Goal: Task Accomplishment & Management: Manage account settings

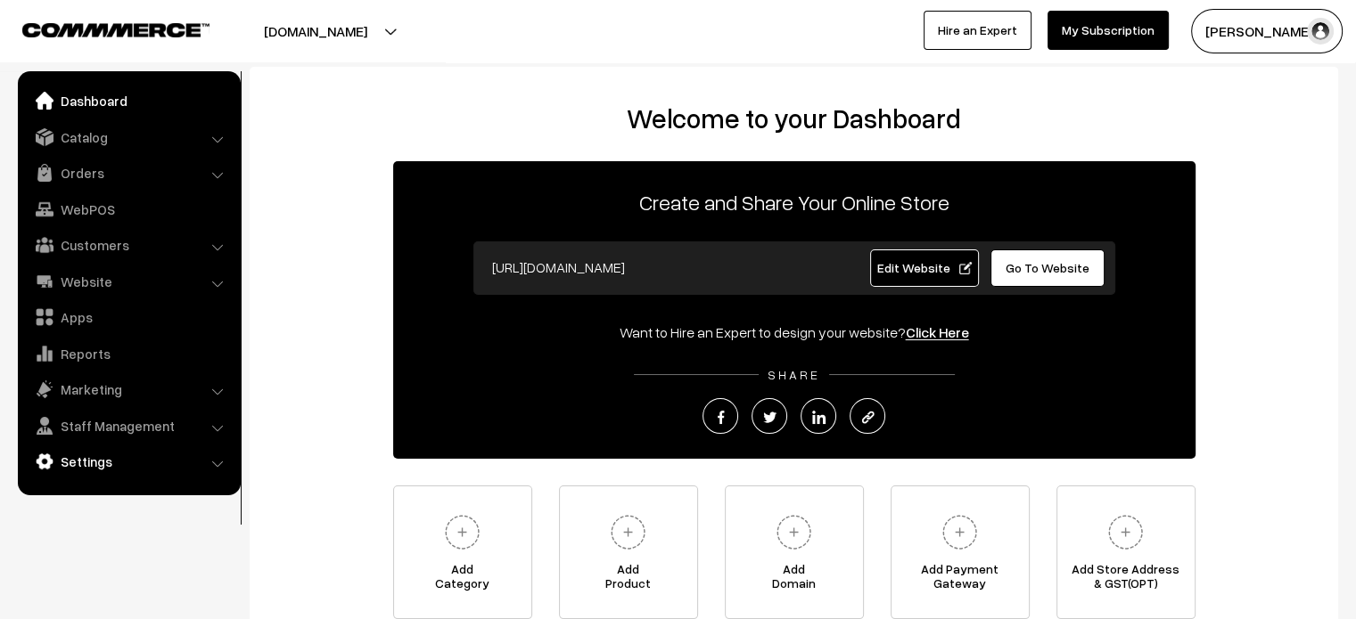
click at [89, 463] on link "Settings" at bounding box center [128, 462] width 212 height 32
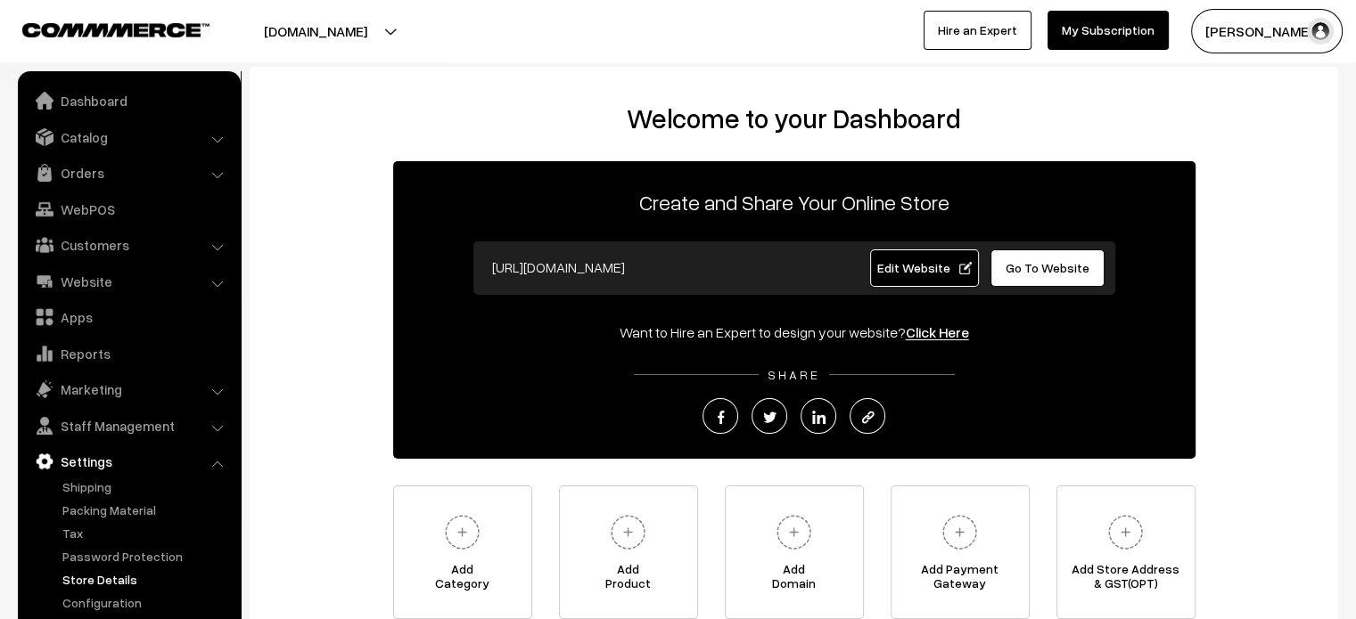
click at [98, 573] on link "Store Details" at bounding box center [146, 579] width 176 height 19
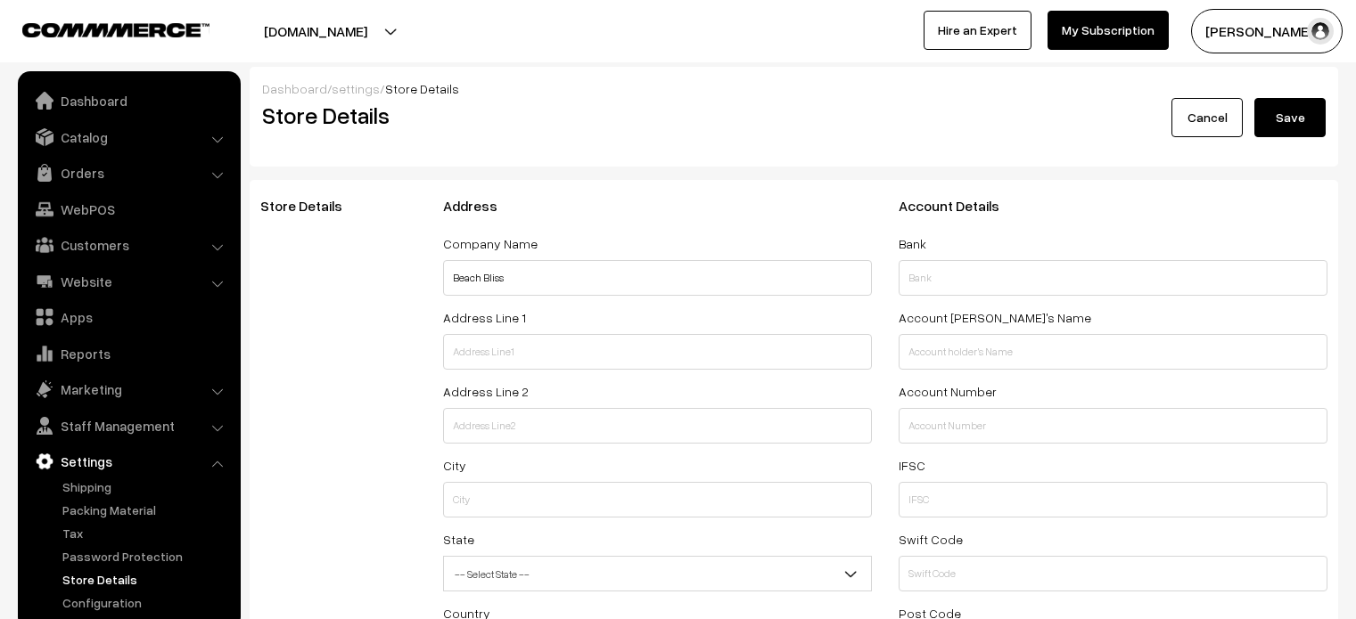
select select "99"
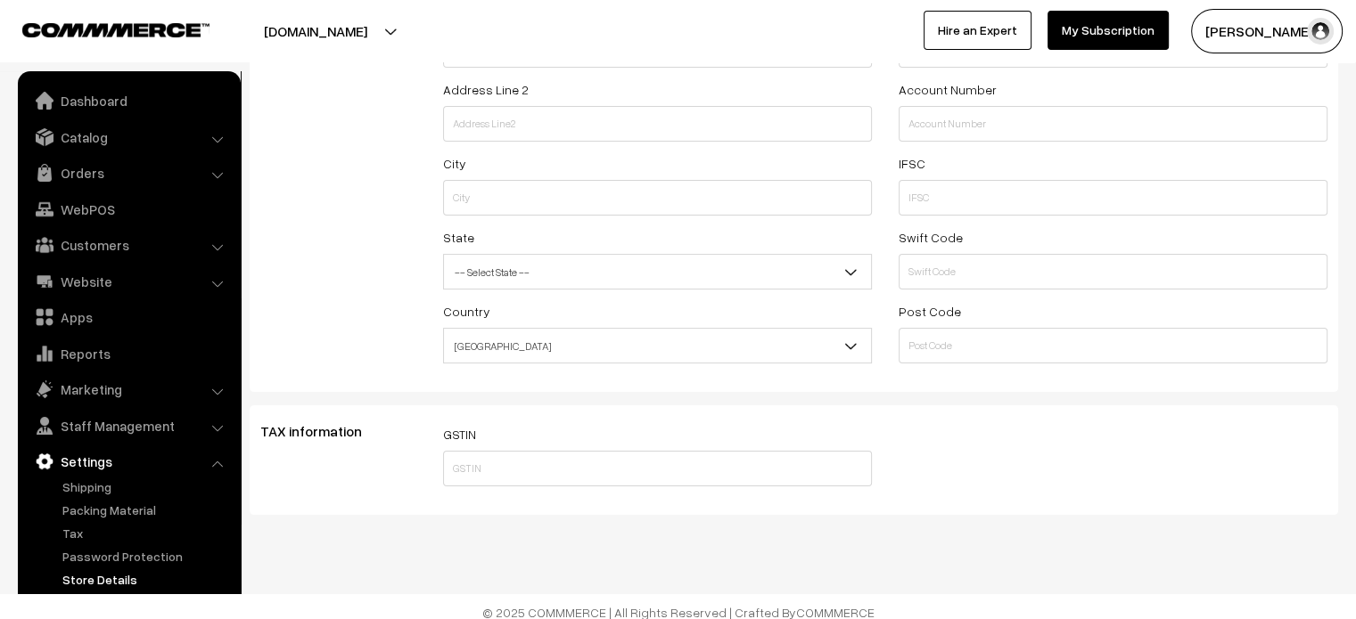
scroll to position [316, 0]
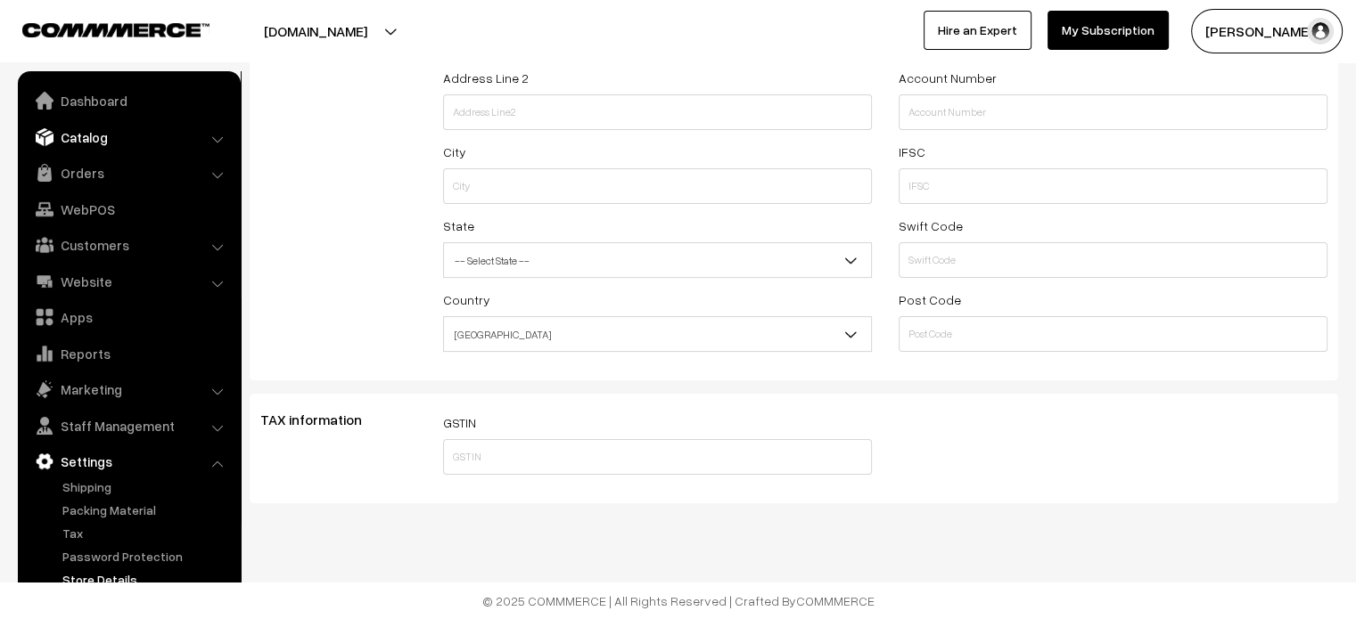
click at [70, 141] on link "Catalog" at bounding box center [128, 137] width 212 height 32
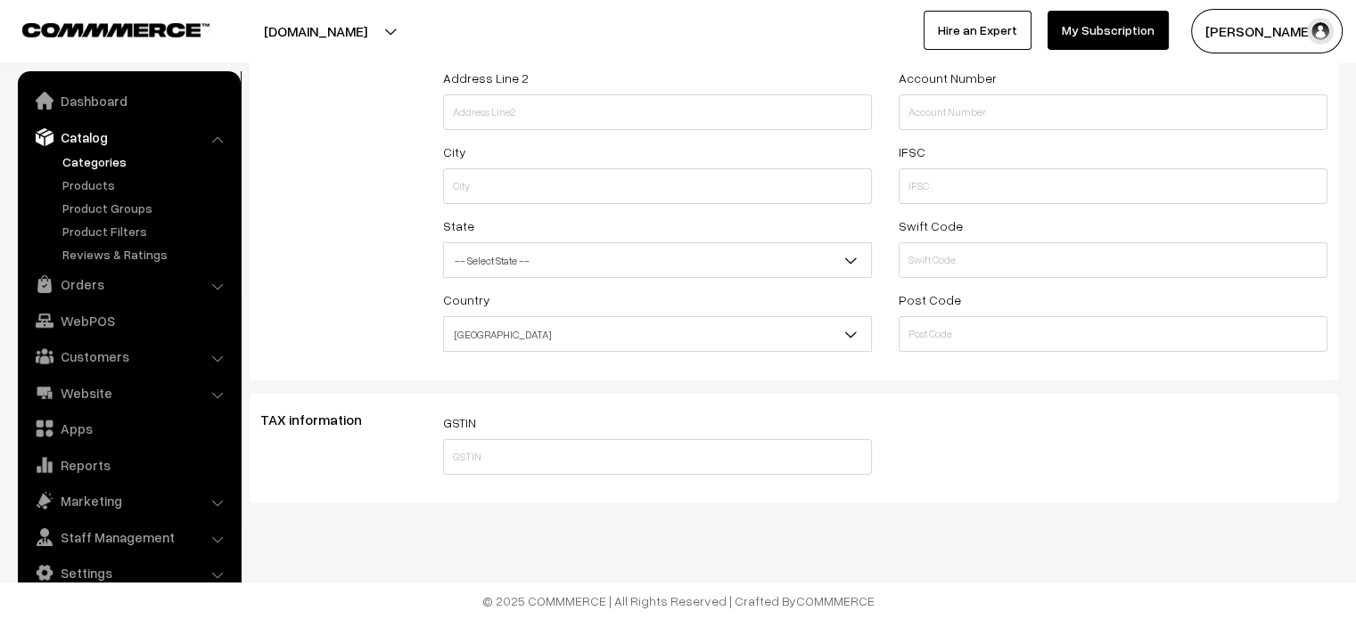
click at [92, 164] on link "Categories" at bounding box center [146, 161] width 176 height 19
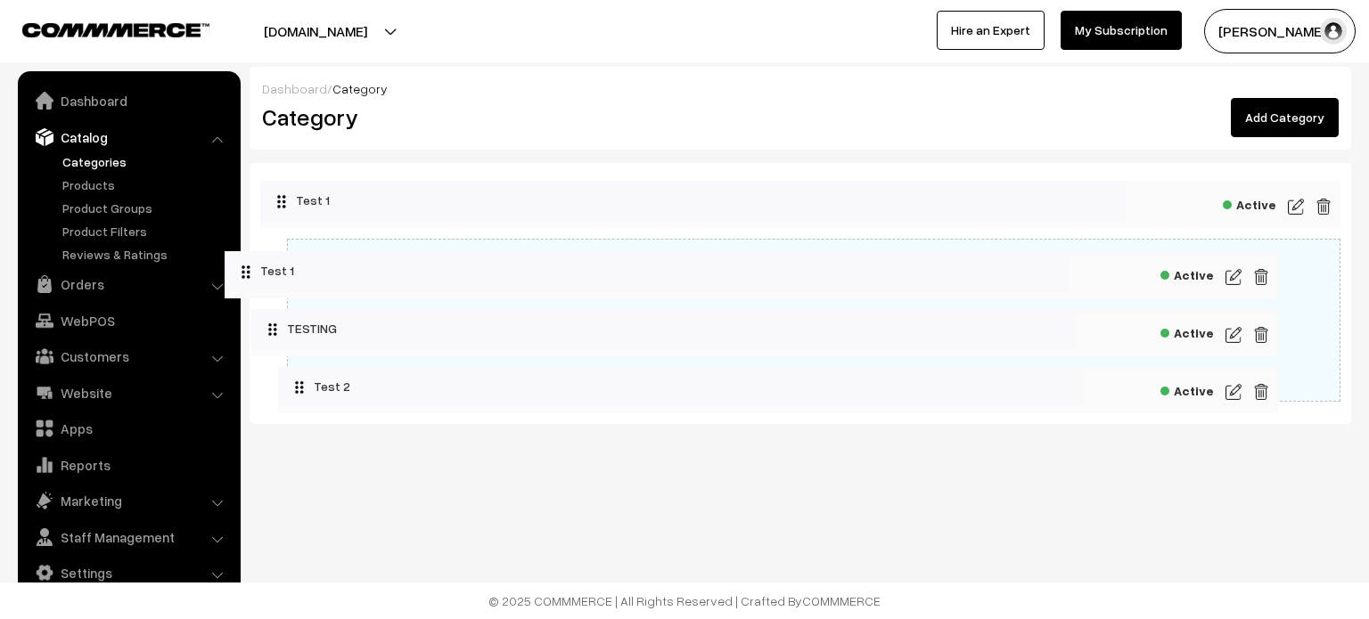
drag, startPoint x: 685, startPoint y: 265, endPoint x: 603, endPoint y: 282, distance: 83.7
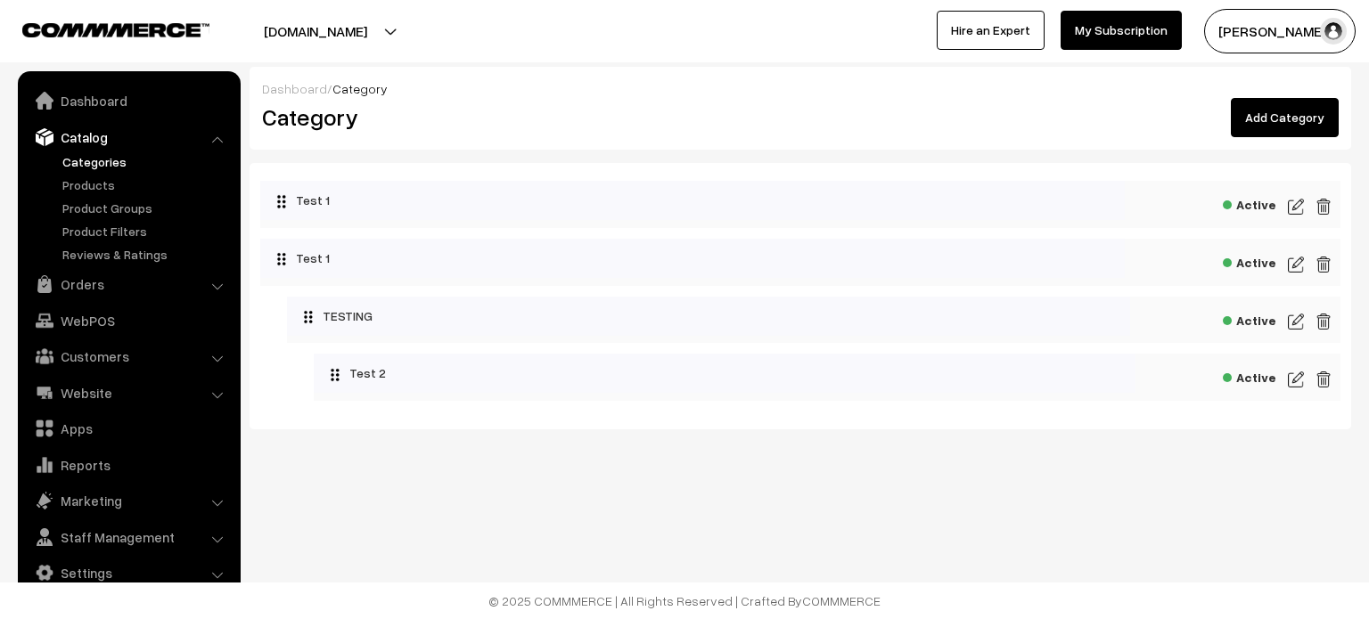
click at [751, 350] on li "Collapse Expand TESTING Active Active" at bounding box center [813, 349] width 1053 height 105
drag, startPoint x: 766, startPoint y: 336, endPoint x: 667, endPoint y: 348, distance: 100.6
click at [667, 348] on li "Collapse Expand TESTING Active Active" at bounding box center [813, 349] width 1053 height 105
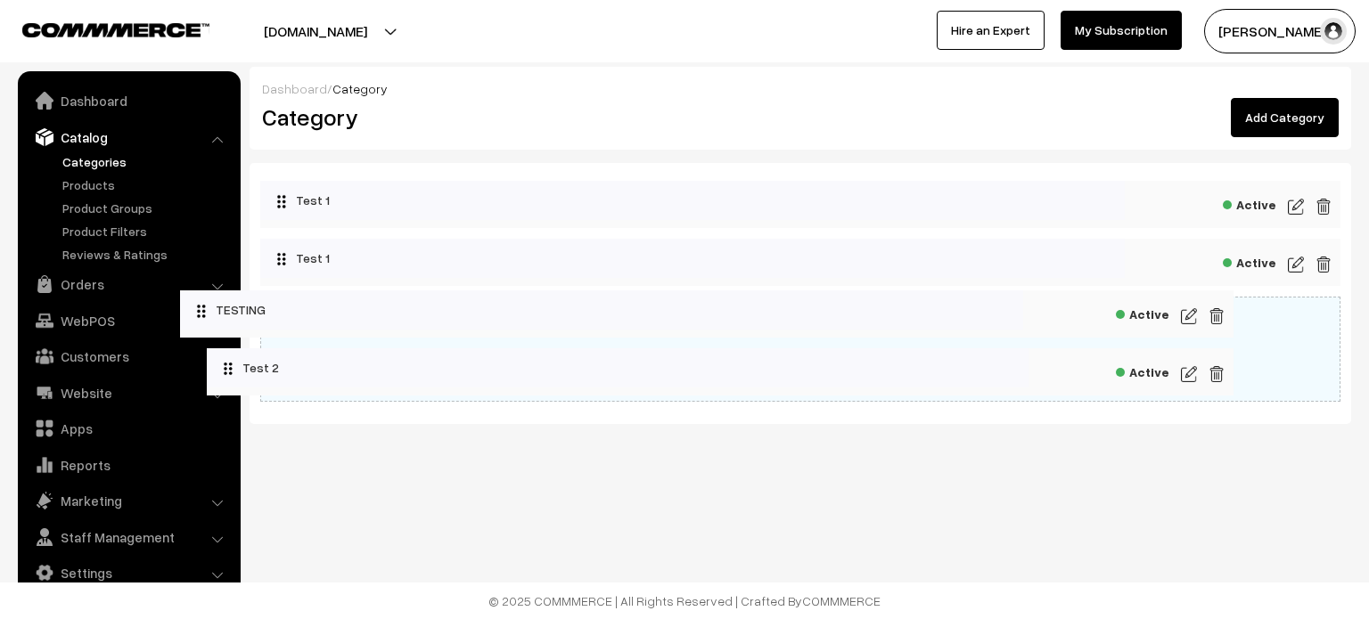
drag, startPoint x: 725, startPoint y: 327, endPoint x: 617, endPoint y: 322, distance: 108.0
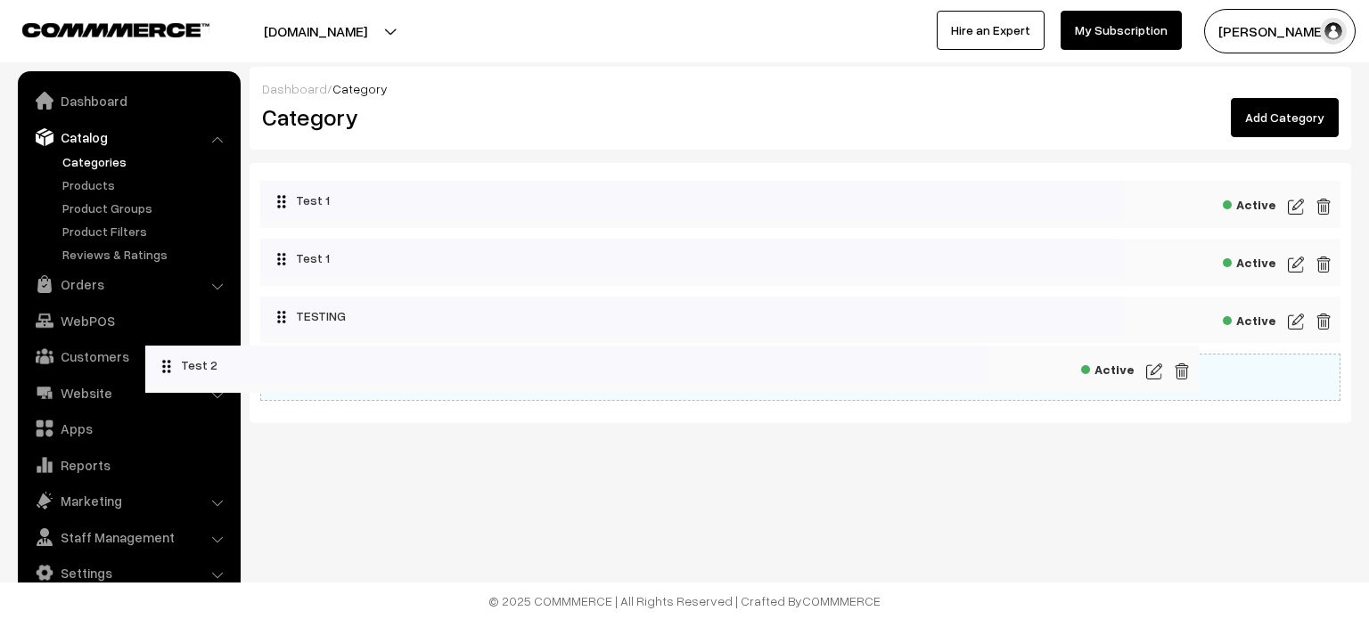
drag, startPoint x: 791, startPoint y: 371, endPoint x: 643, endPoint y: 365, distance: 148.1
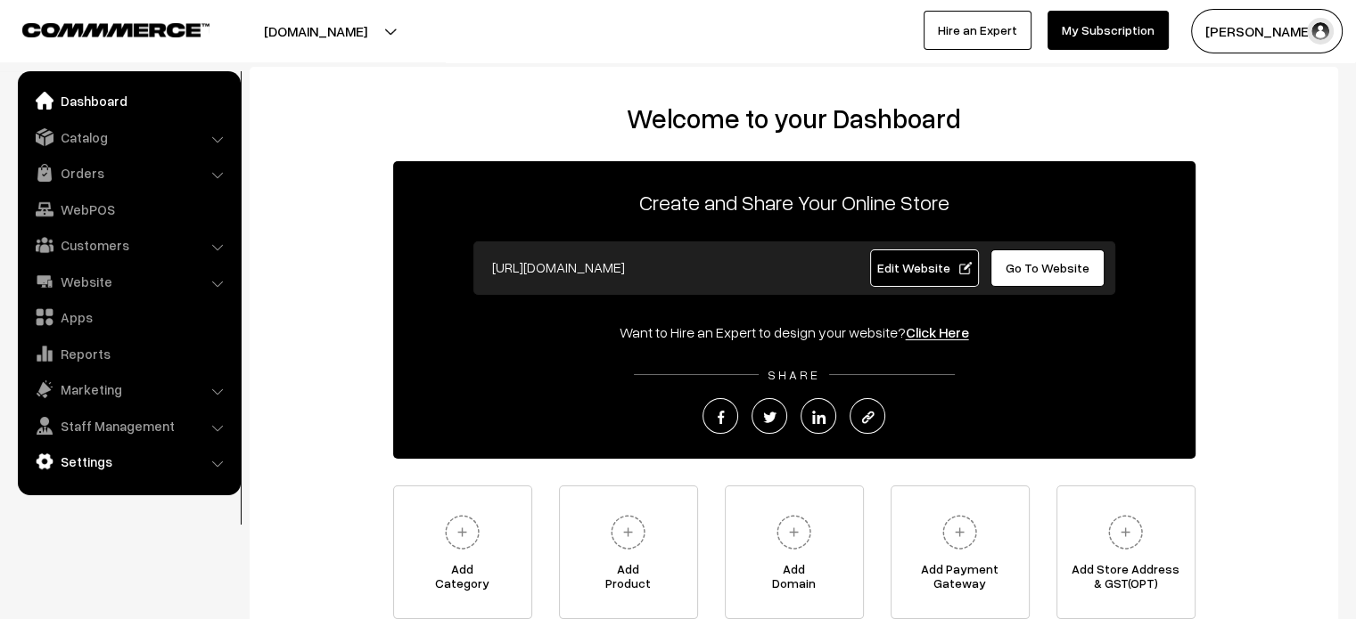
click at [143, 455] on link "Settings" at bounding box center [128, 462] width 212 height 32
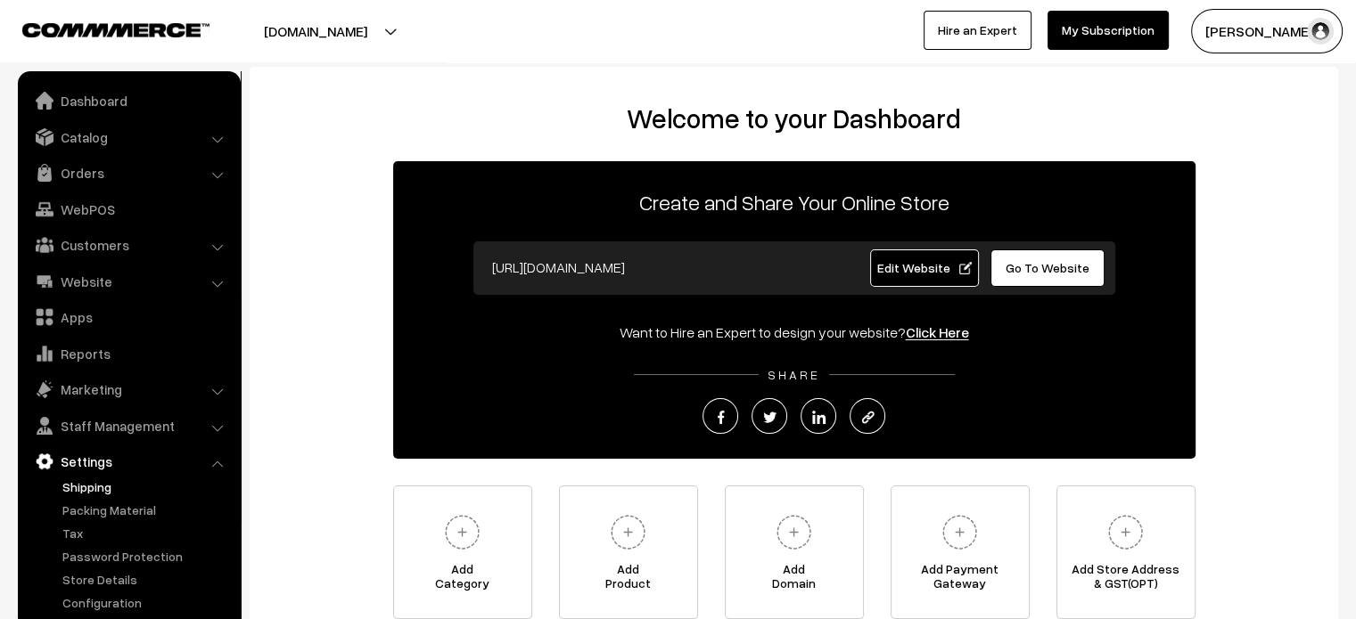
click at [114, 482] on link "Shipping" at bounding box center [146, 487] width 176 height 19
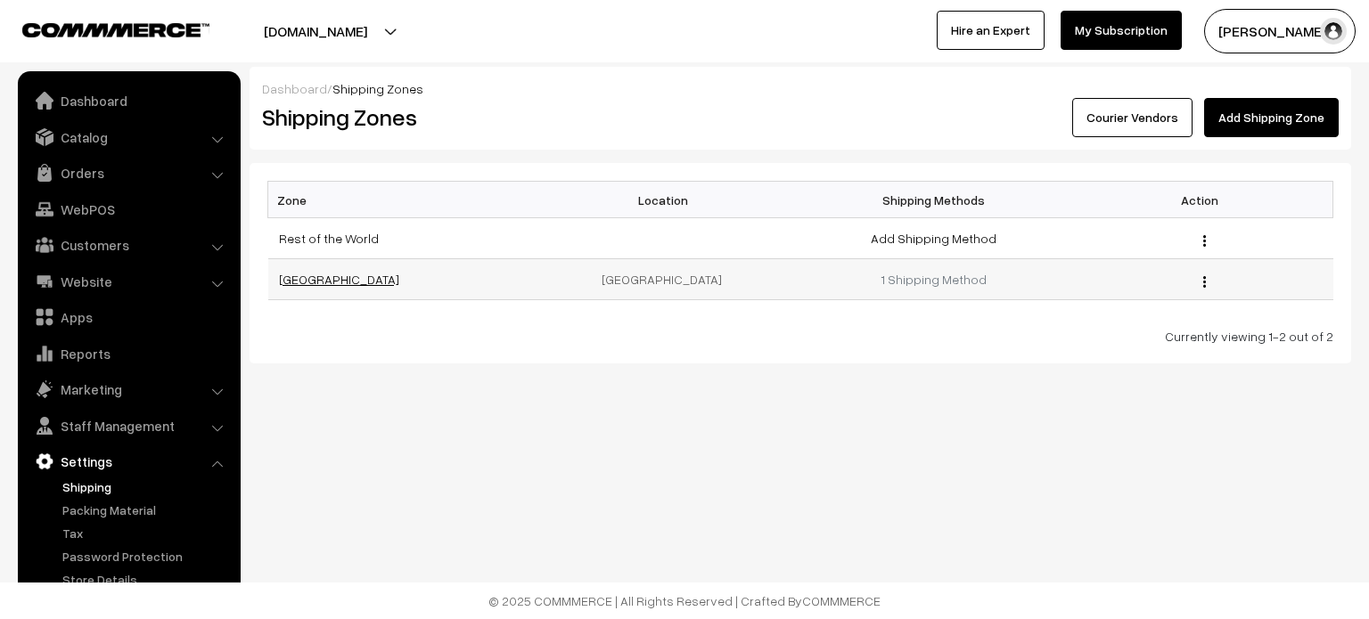
click at [287, 280] on link "India" at bounding box center [339, 279] width 120 height 15
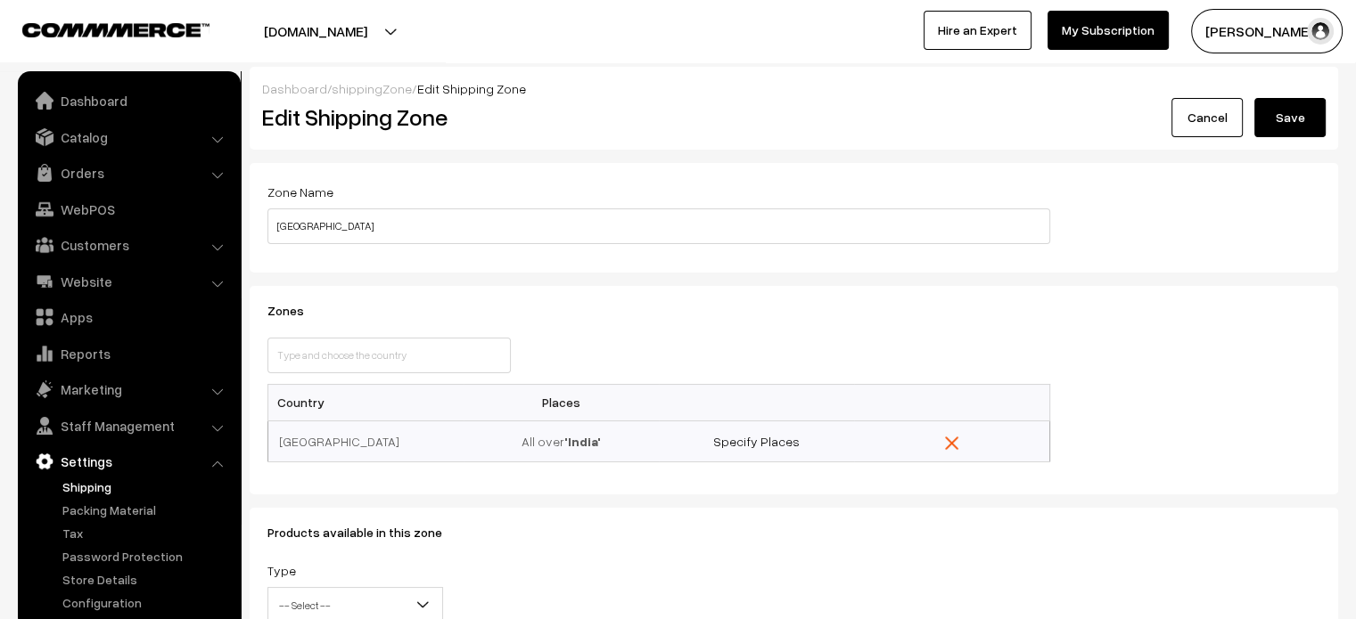
click at [1312, 135] on button "Save" at bounding box center [1289, 117] width 71 height 39
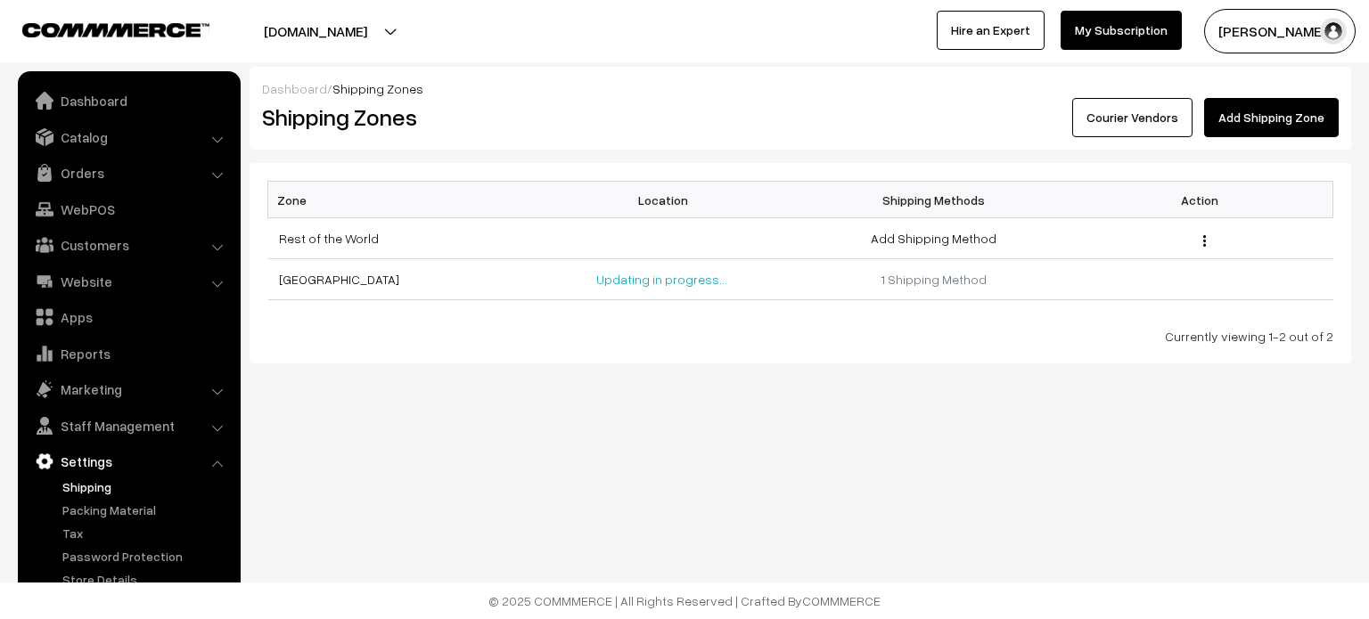
click at [369, 26] on button "[DOMAIN_NAME]" at bounding box center [315, 31] width 228 height 45
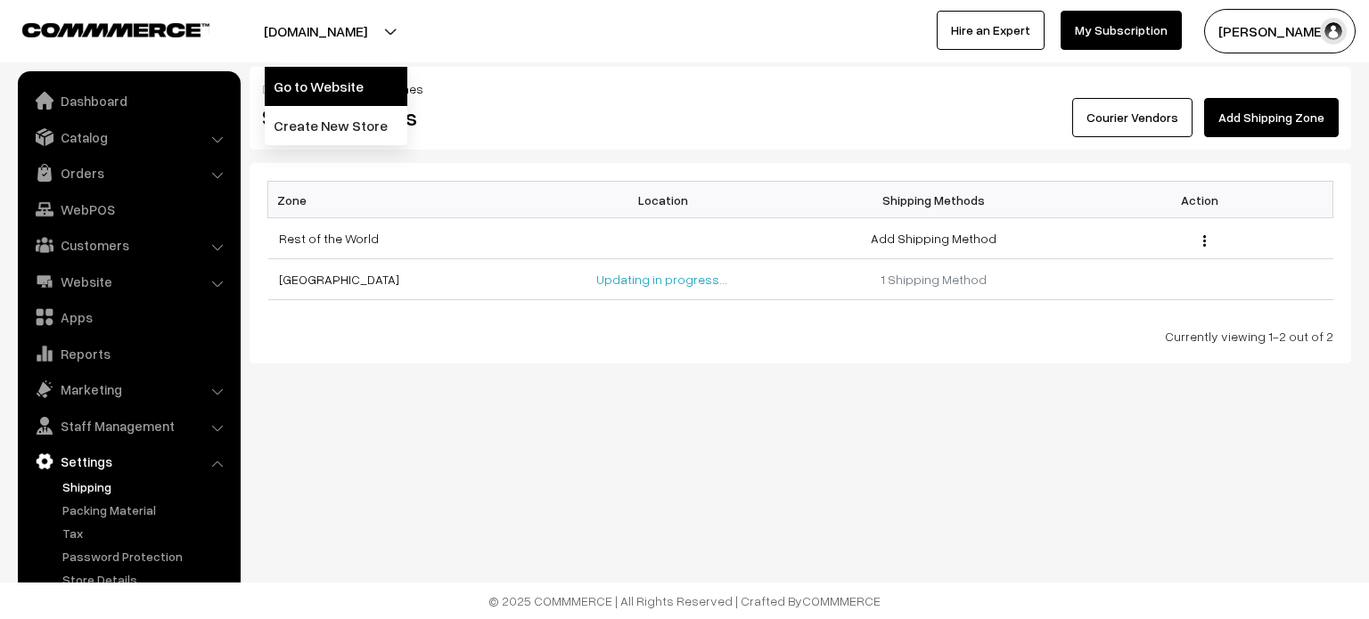
click at [345, 83] on link "Go to Website" at bounding box center [336, 86] width 143 height 39
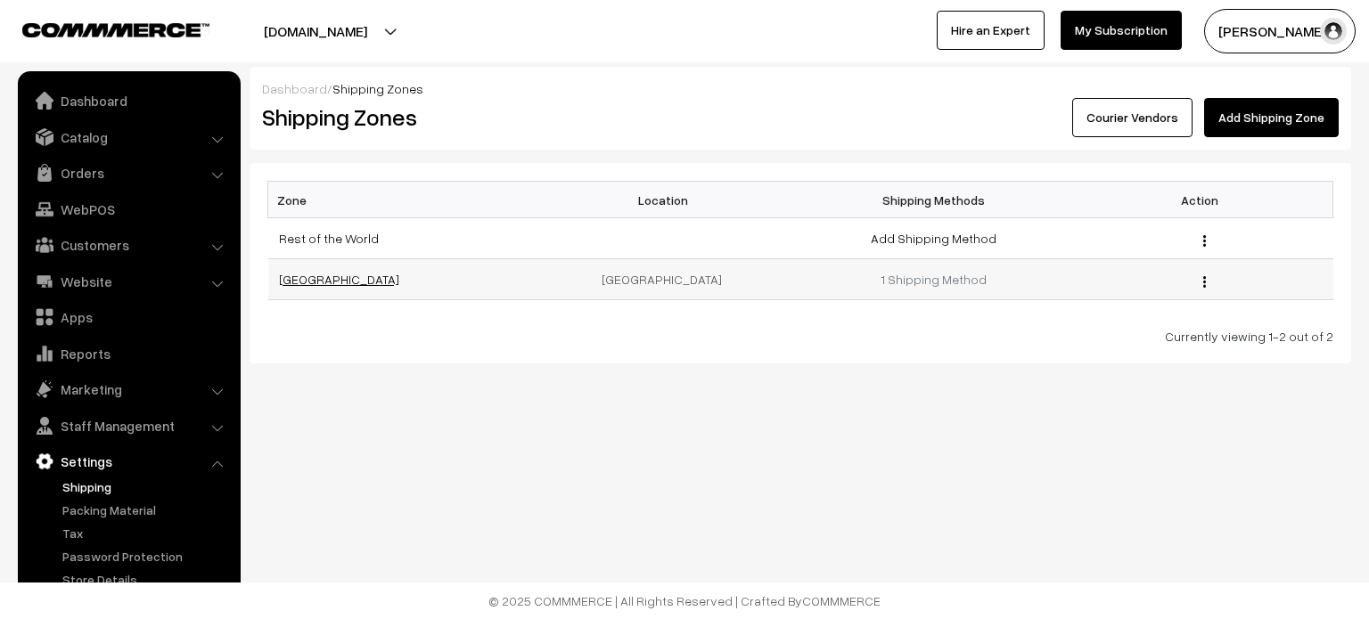
click at [293, 278] on link "[GEOGRAPHIC_DATA]" at bounding box center [339, 279] width 120 height 15
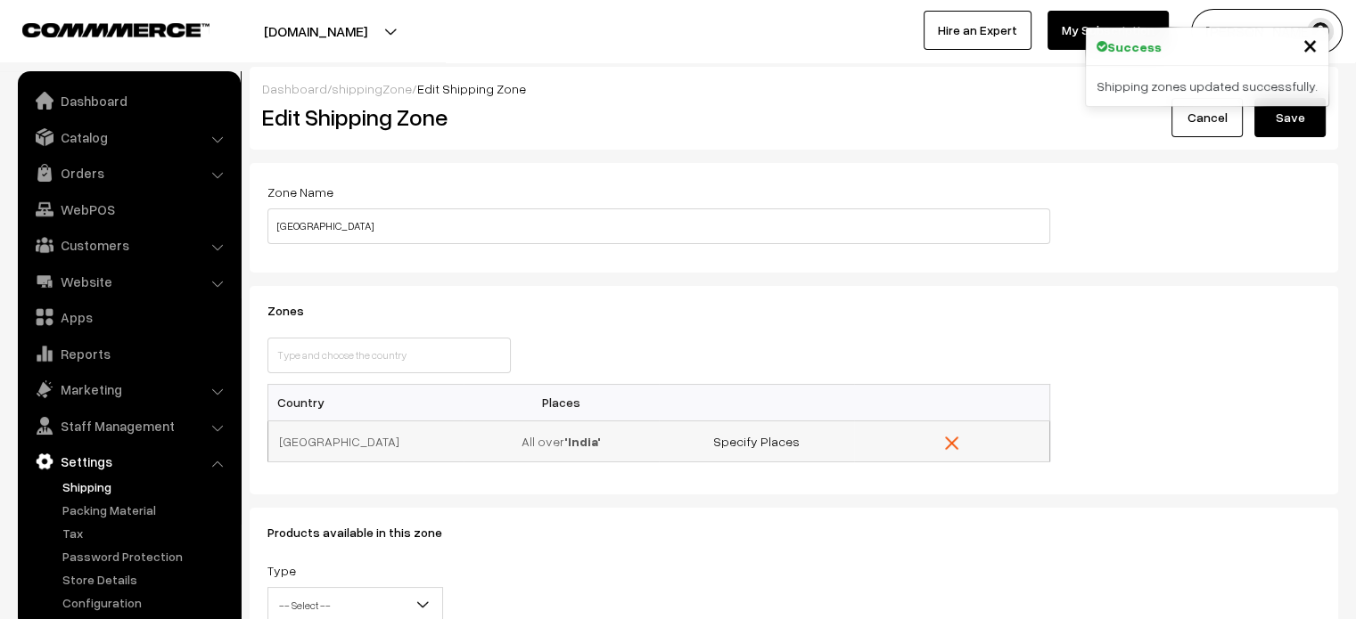
click at [953, 445] on img "button" at bounding box center [951, 443] width 13 height 13
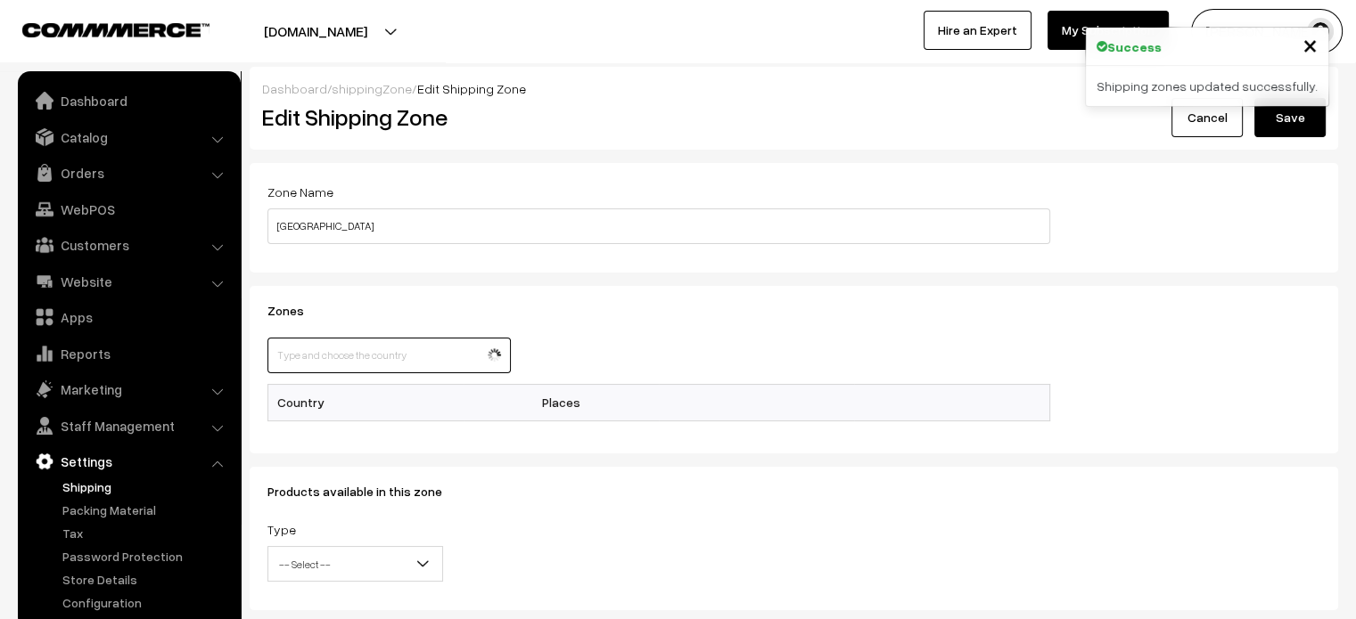
click at [378, 349] on input "text" at bounding box center [388, 356] width 243 height 36
type input "india"
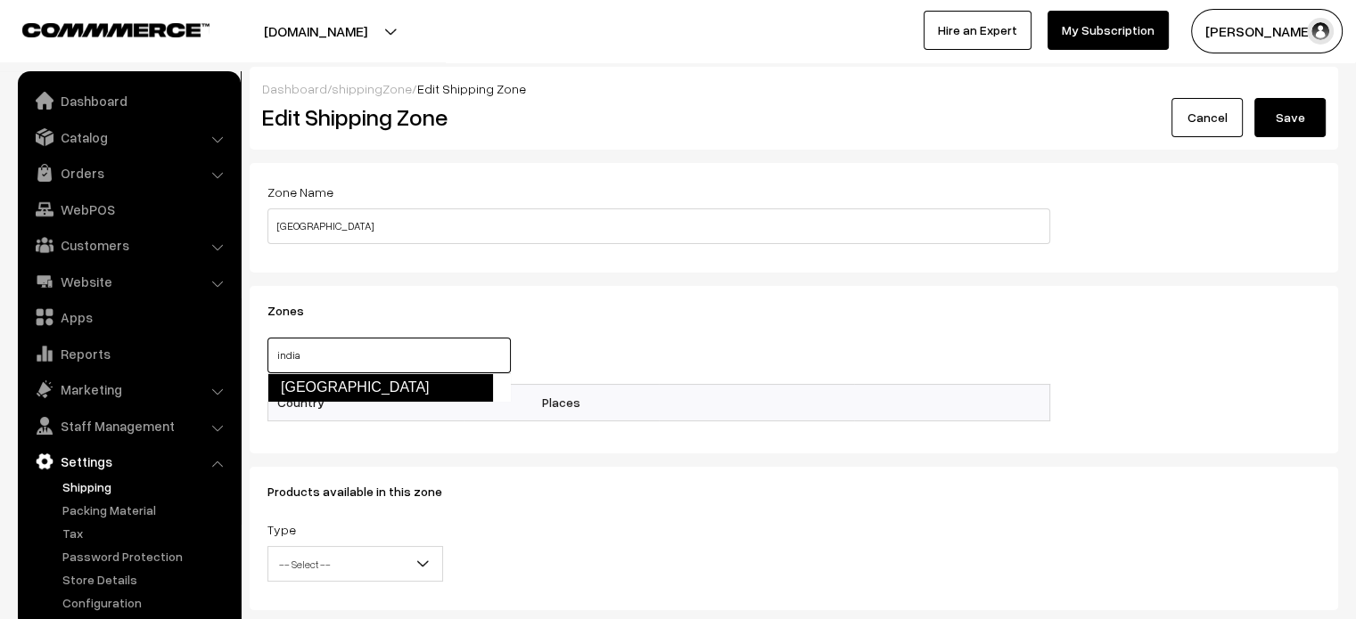
click at [377, 390] on link "India" at bounding box center [379, 387] width 225 height 29
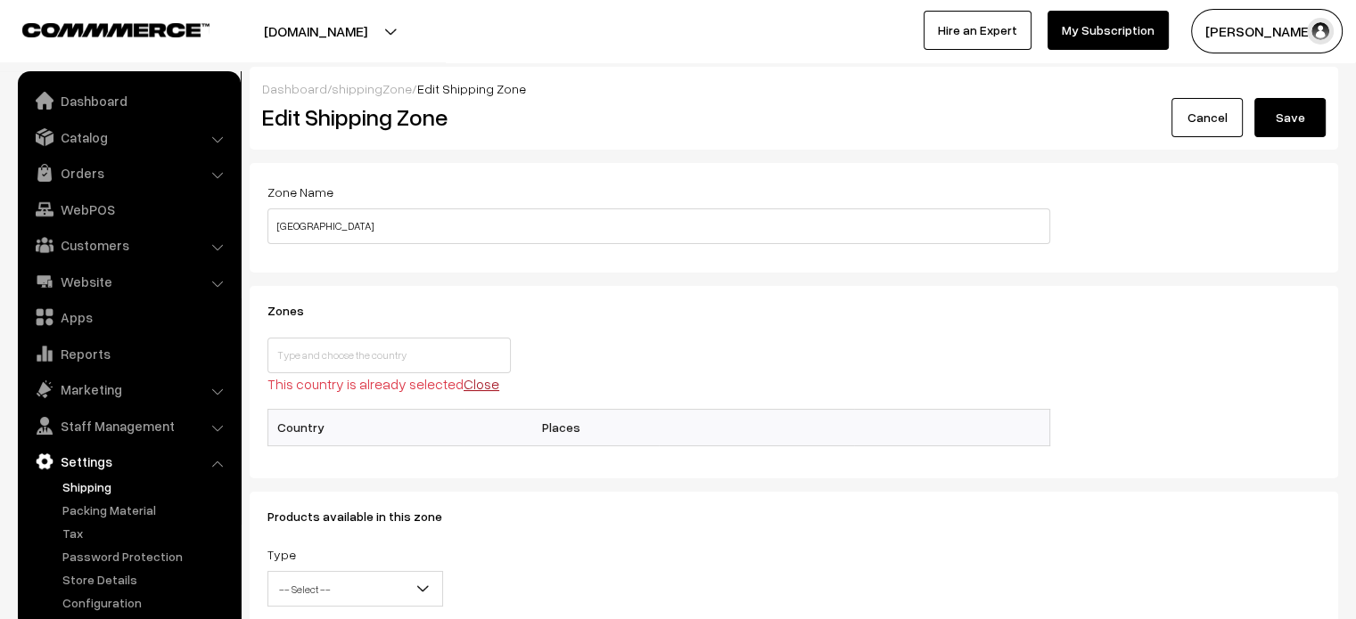
click at [481, 390] on link "Close" at bounding box center [481, 384] width 36 height 18
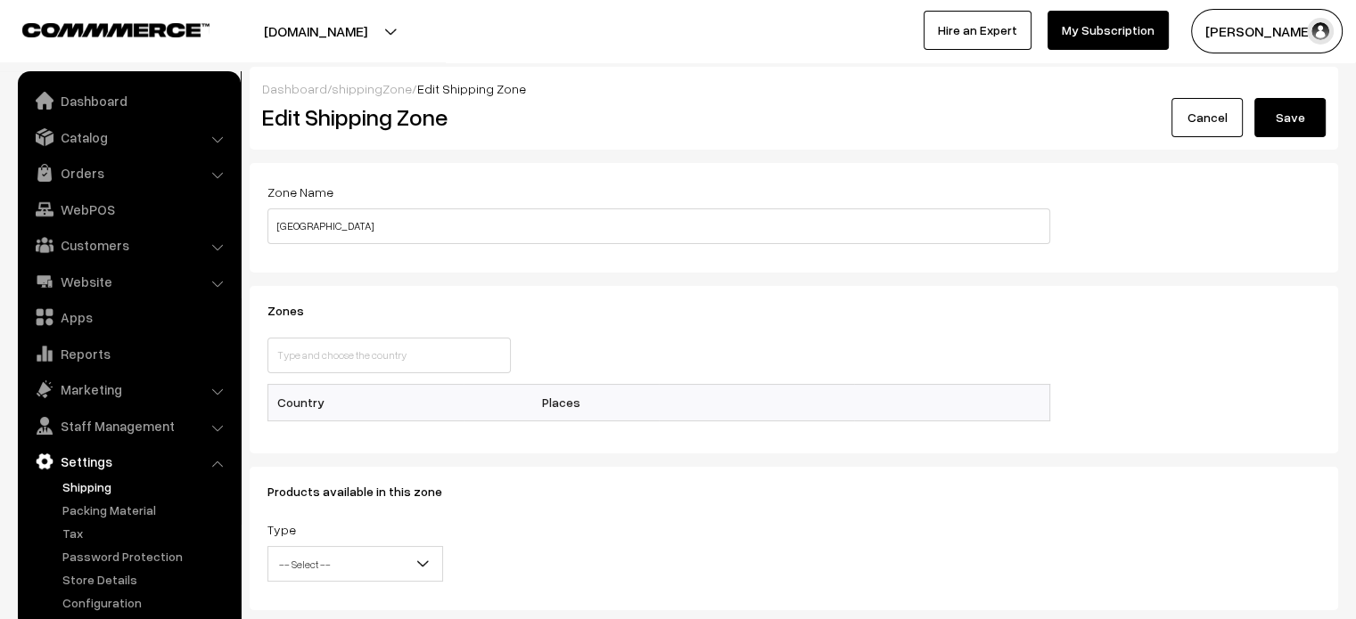
click at [1275, 128] on button "Save" at bounding box center [1289, 117] width 71 height 39
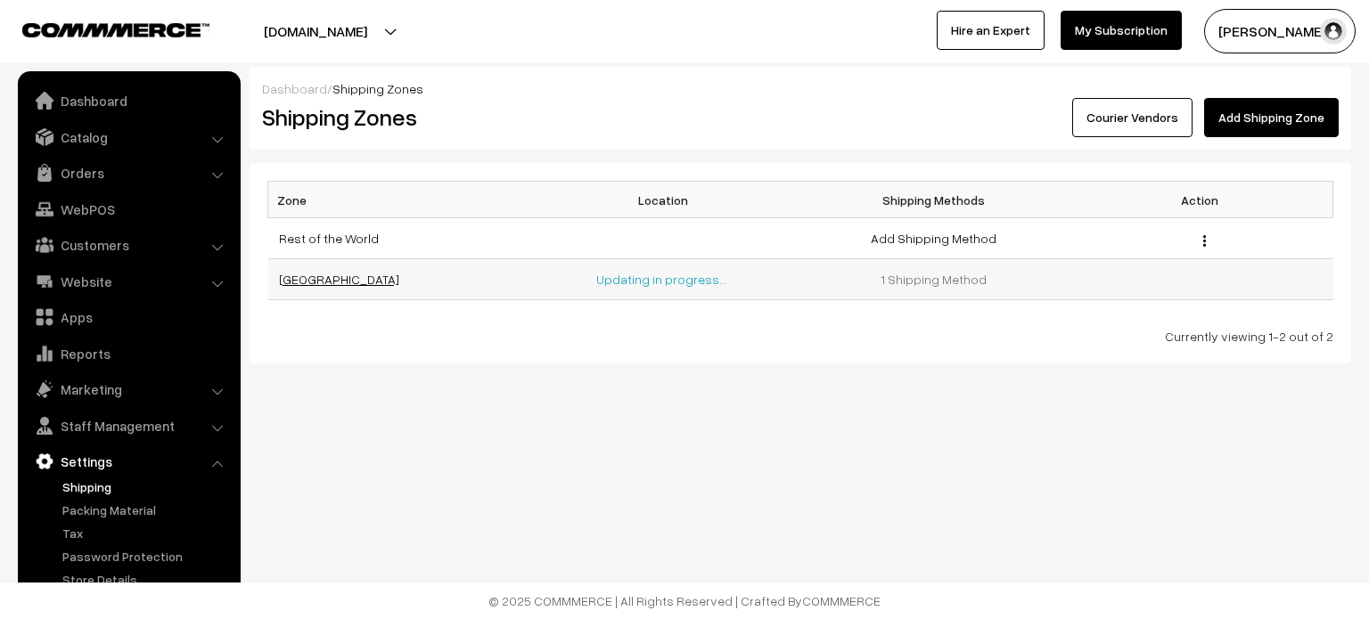
click at [296, 281] on link "[GEOGRAPHIC_DATA]" at bounding box center [339, 279] width 120 height 15
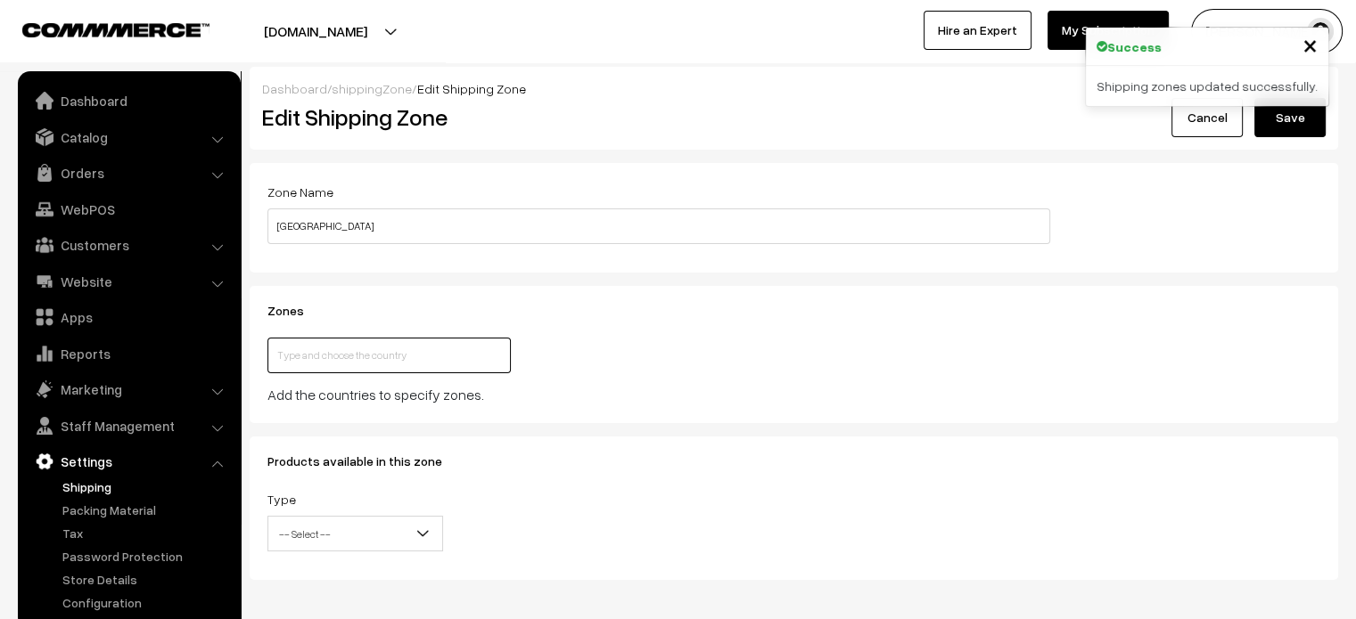
click at [353, 355] on input "text" at bounding box center [388, 356] width 243 height 36
type input "india"
click at [366, 379] on link "[GEOGRAPHIC_DATA]" at bounding box center [379, 387] width 225 height 29
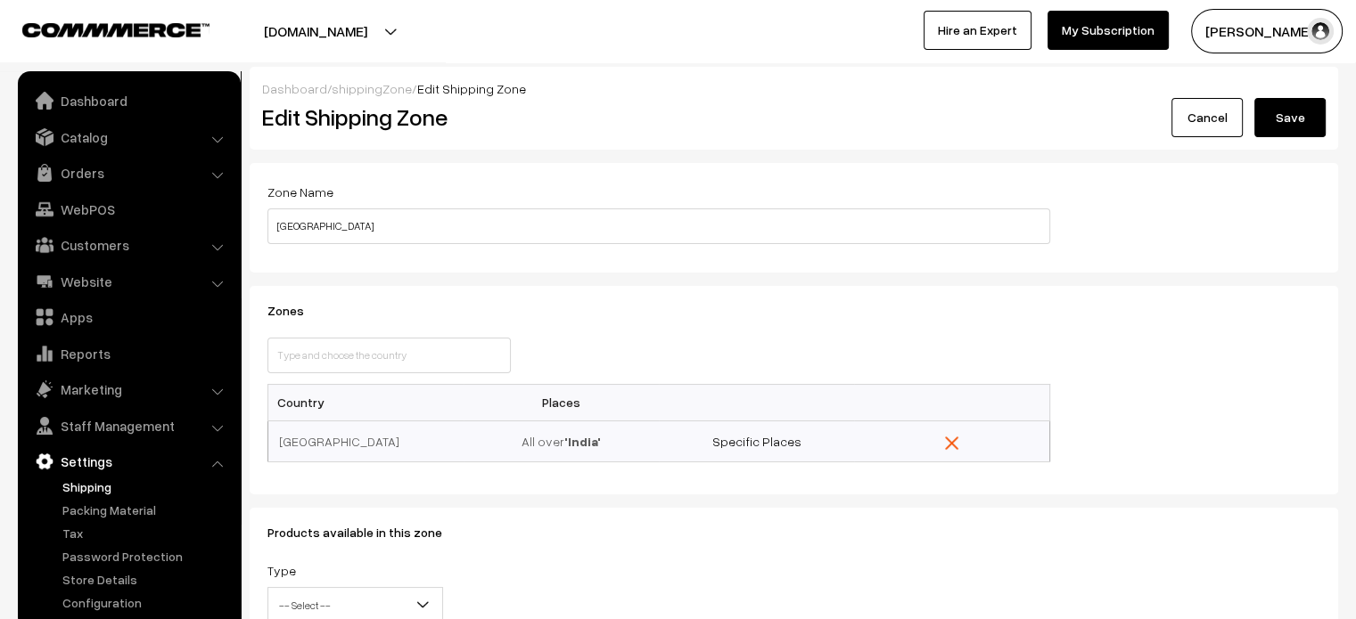
click at [1275, 131] on button "Save" at bounding box center [1289, 117] width 71 height 39
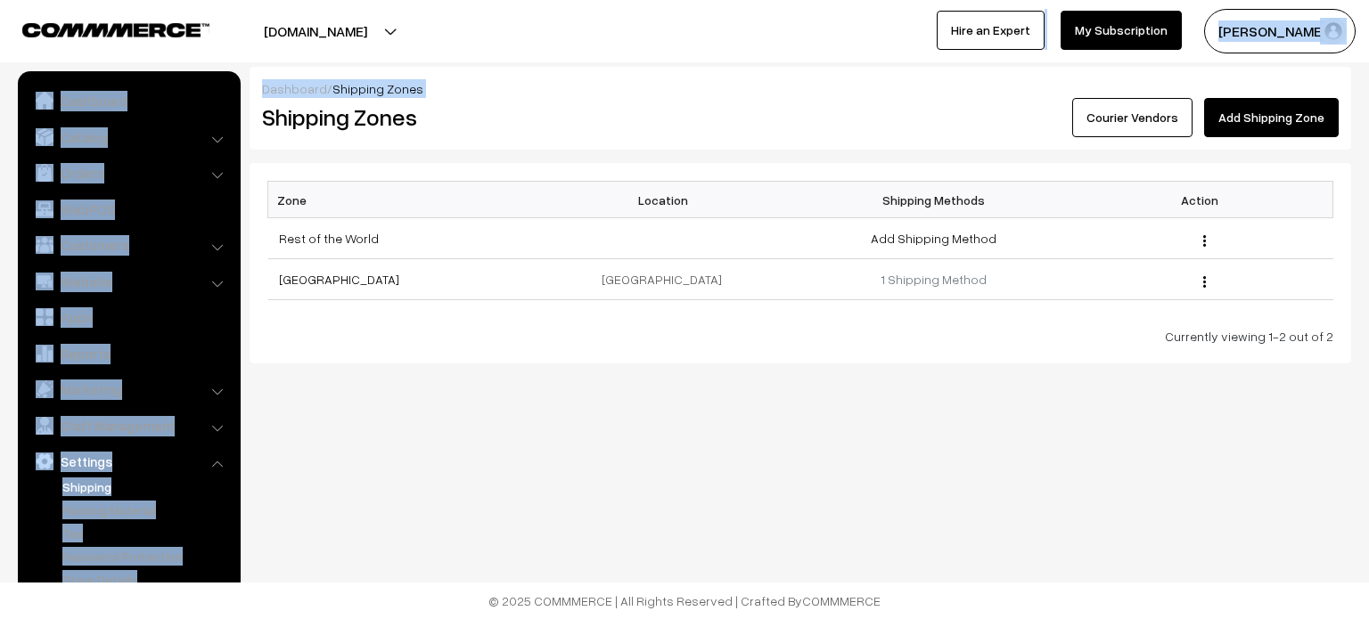
drag, startPoint x: 554, startPoint y: 10, endPoint x: 252, endPoint y: 124, distance: 322.9
click at [252, 124] on body "Thank you for showing interest. Our team will call you shortly. Close [DOMAIN_N…" at bounding box center [684, 309] width 1369 height 619
click at [406, 65] on div "Dashboard / Shipping Zones Shipping Zones Courier Vendors Add Shipping Zone Zon…" at bounding box center [684, 239] width 1369 height 479
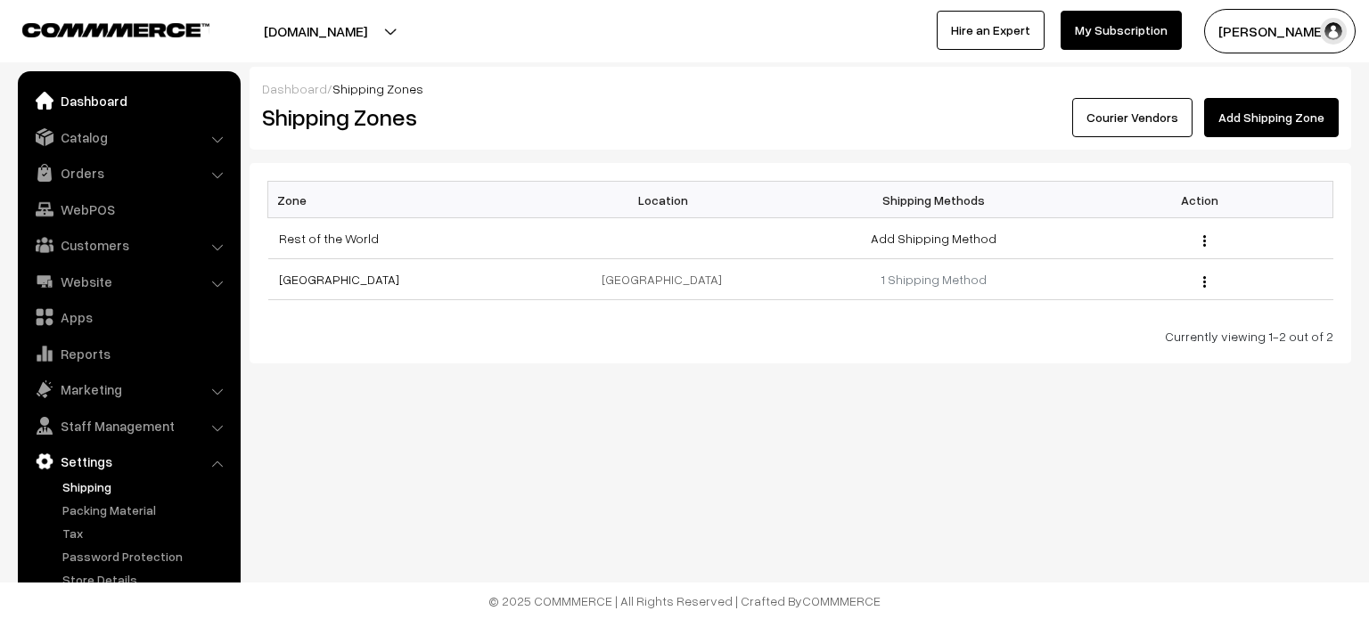
click at [93, 111] on link "Dashboard" at bounding box center [128, 101] width 212 height 32
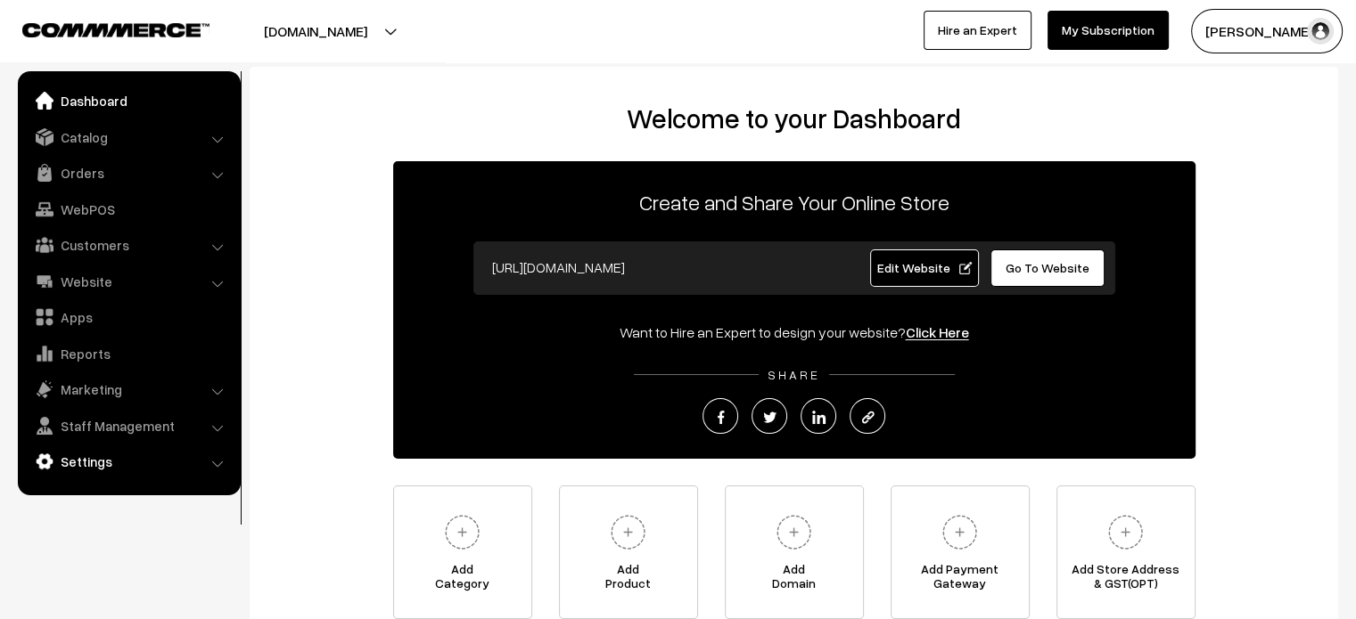
click at [85, 463] on link "Settings" at bounding box center [128, 462] width 212 height 32
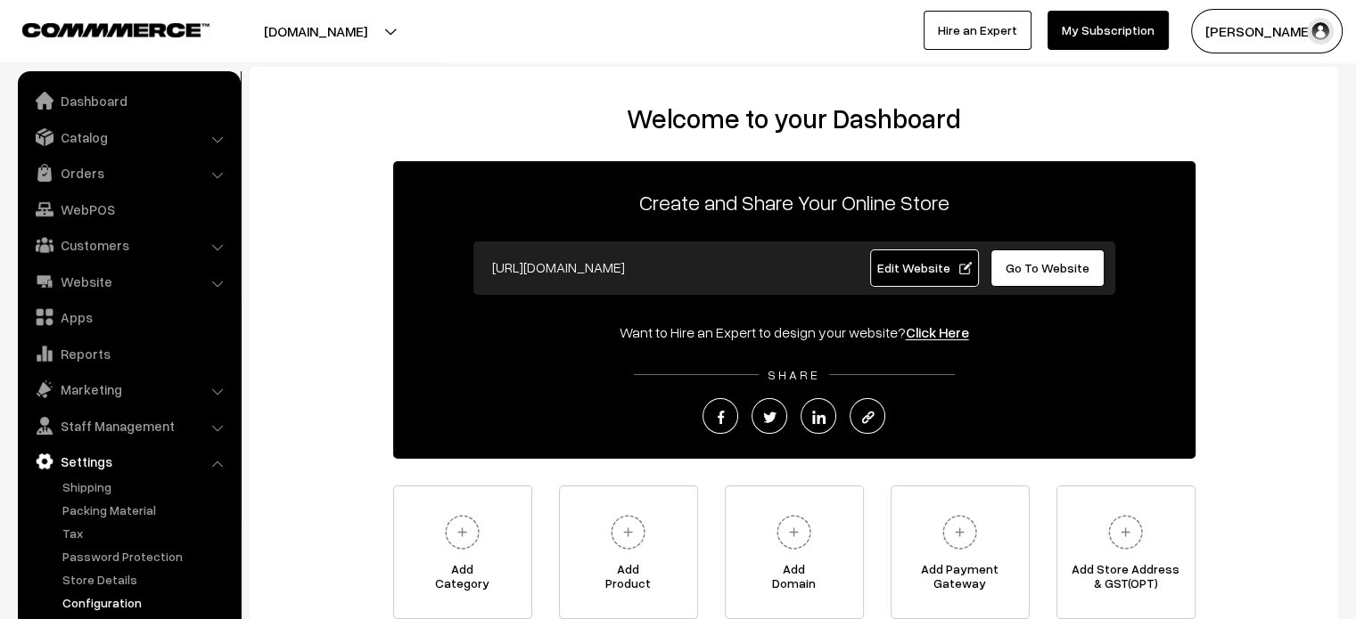
click at [114, 610] on link "Configuration" at bounding box center [146, 603] width 176 height 19
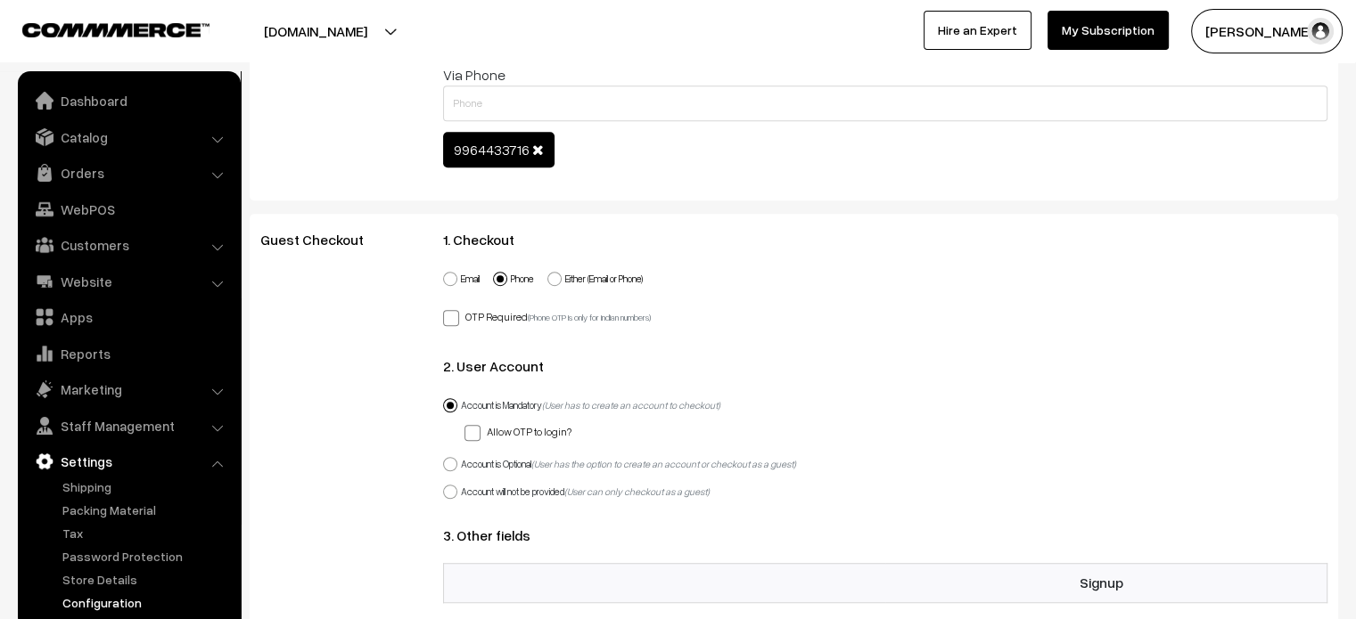
scroll to position [1121, 0]
click at [474, 434] on span at bounding box center [472, 435] width 16 height 16
click at [474, 434] on input "Allow OTP to login?" at bounding box center [470, 432] width 12 height 12
checkbox input "true"
click at [561, 277] on span at bounding box center [554, 281] width 14 height 14
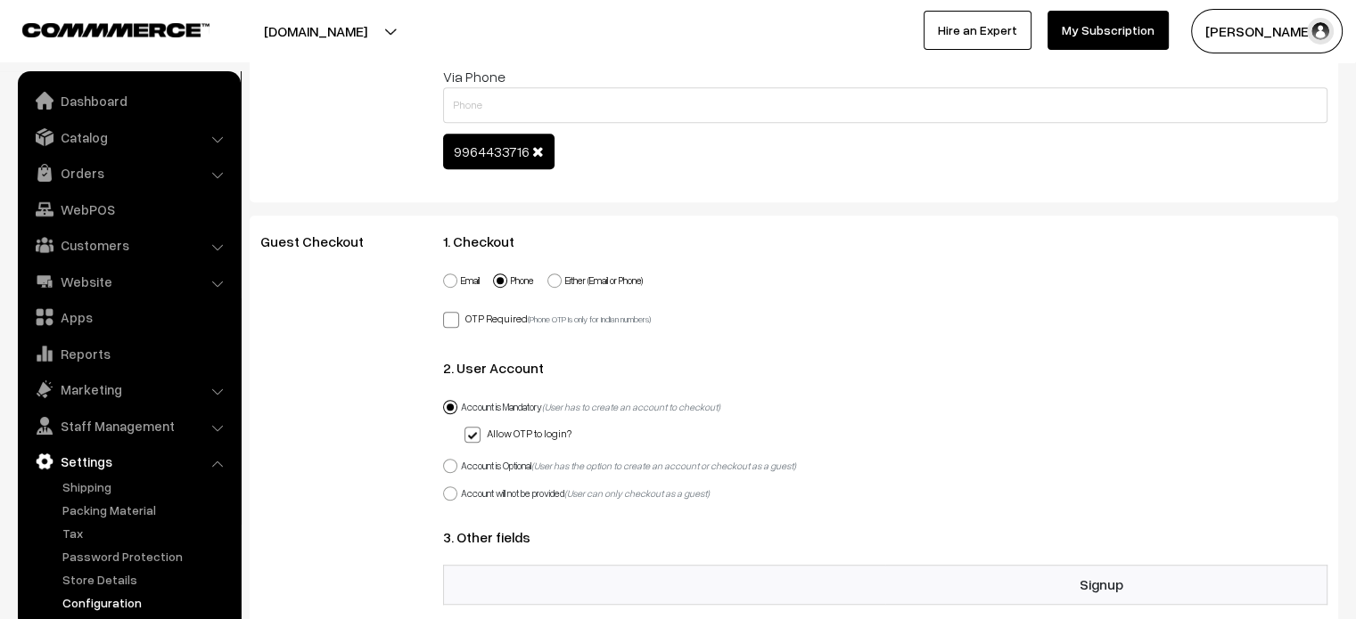
click at [550, 276] on input "Either (Email or Phone)" at bounding box center [544, 271] width 12 height 12
radio input "true"
click at [444, 314] on span at bounding box center [451, 320] width 16 height 16
click at [444, 314] on input "OTP Required (Phone OTP is only for indian numbers)" at bounding box center [449, 317] width 12 height 12
checkbox input "true"
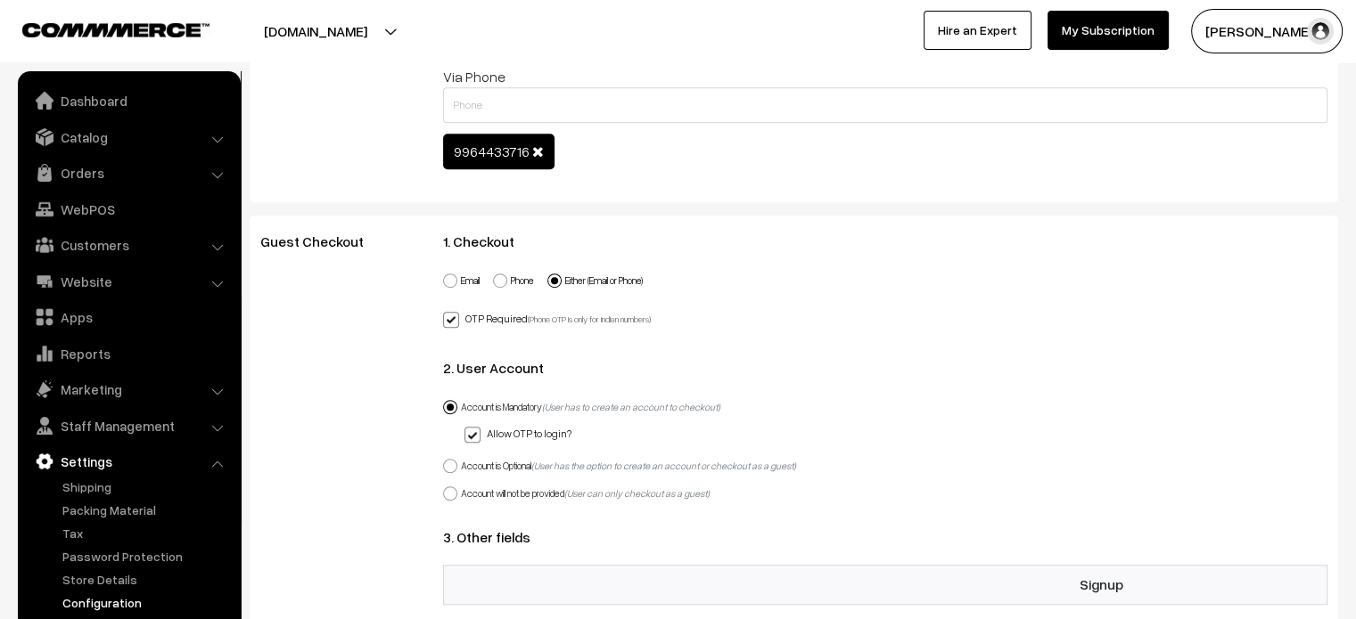
click at [338, 363] on div "Guest Checkout" at bounding box center [338, 572] width 183 height 677
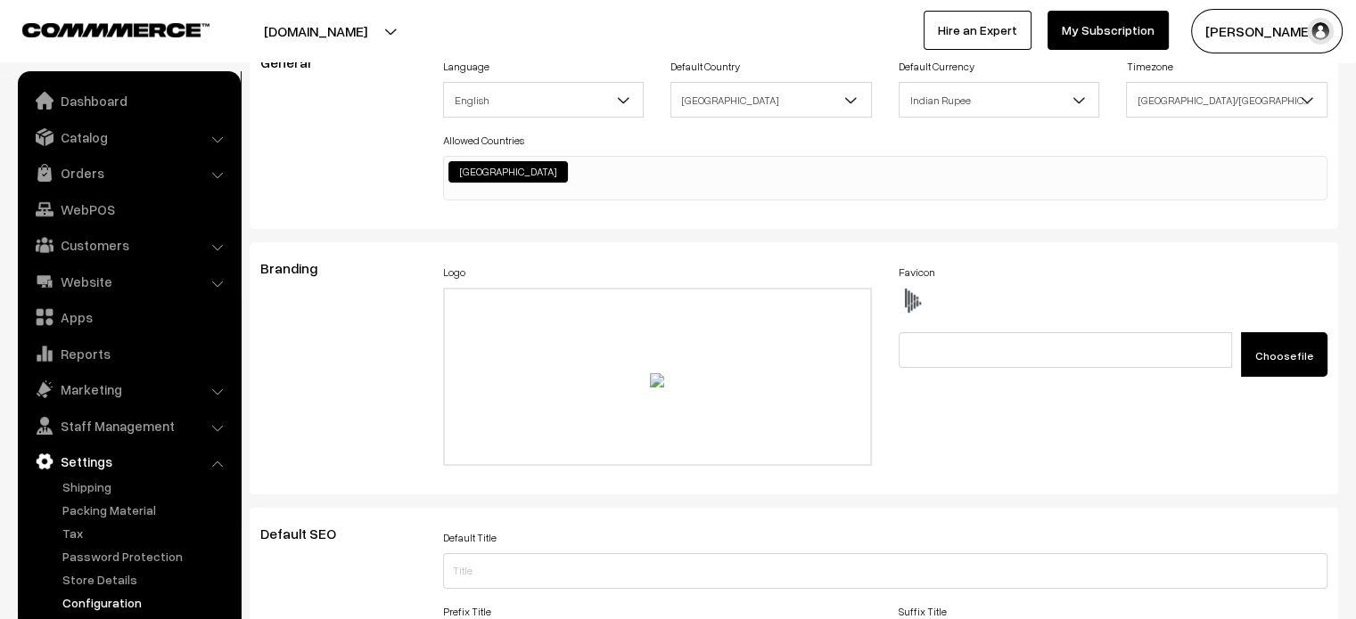
scroll to position [0, 0]
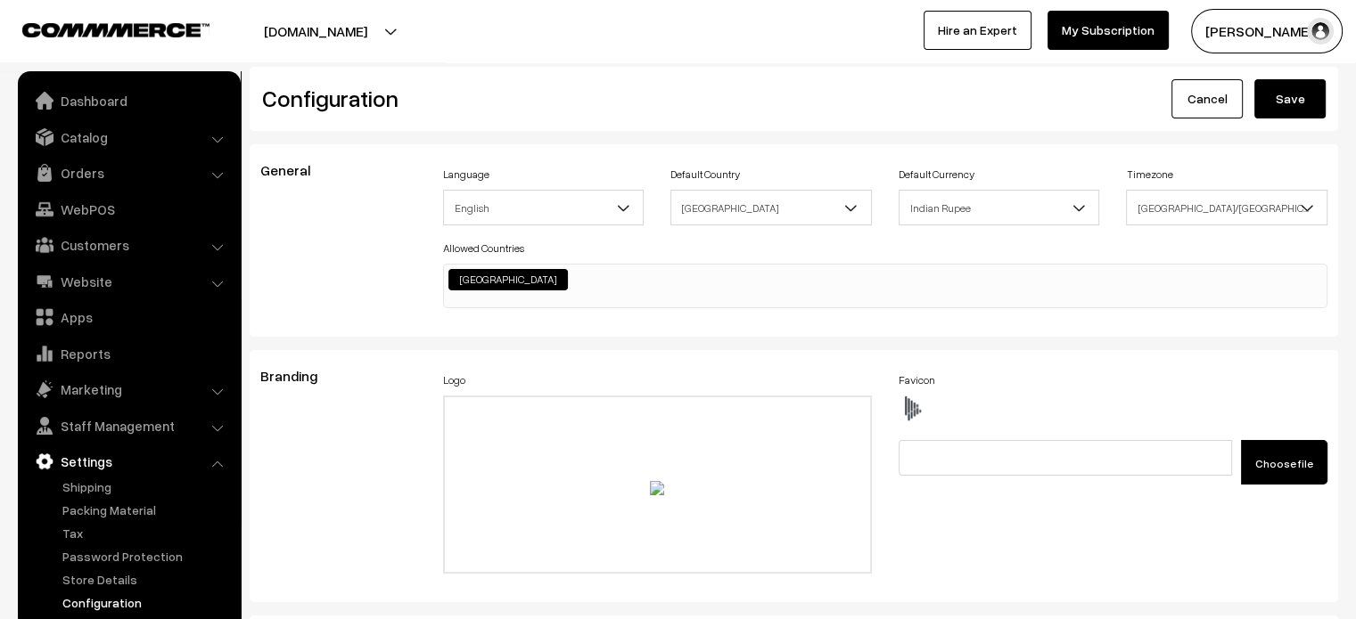
click at [1298, 98] on button "Save" at bounding box center [1289, 98] width 71 height 39
click at [91, 280] on link "Website" at bounding box center [128, 282] width 212 height 32
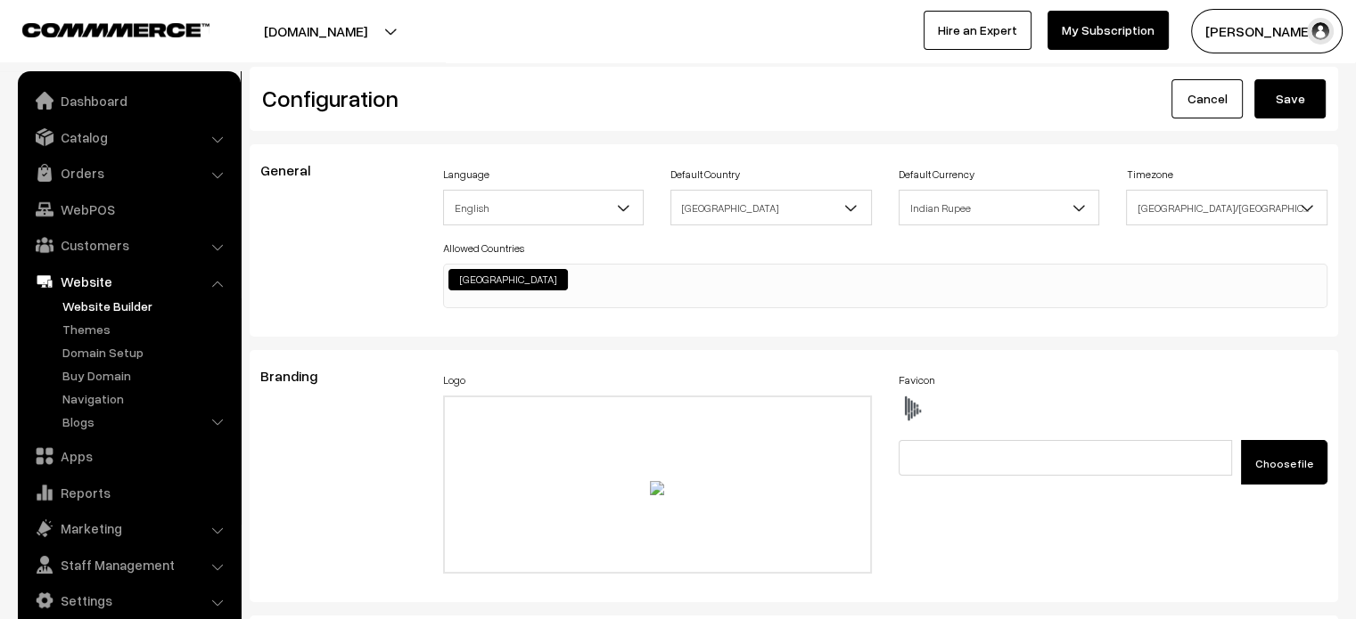
click at [84, 304] on link "Website Builder" at bounding box center [146, 306] width 176 height 19
